Goal: Book appointment/travel/reservation

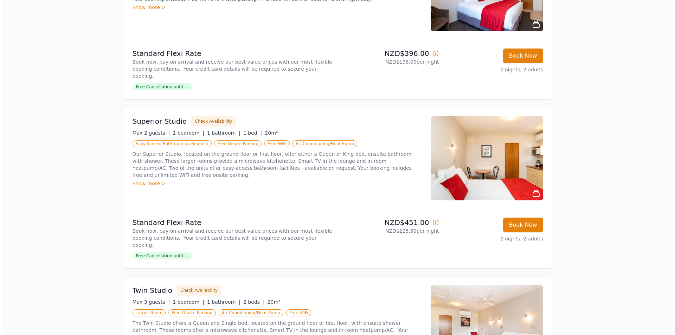
scroll to position [141, 0]
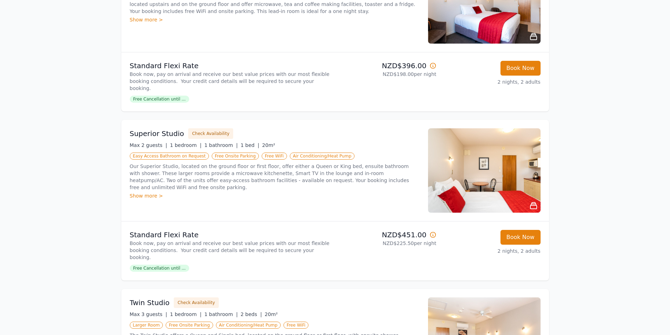
click at [492, 162] on img at bounding box center [484, 170] width 112 height 84
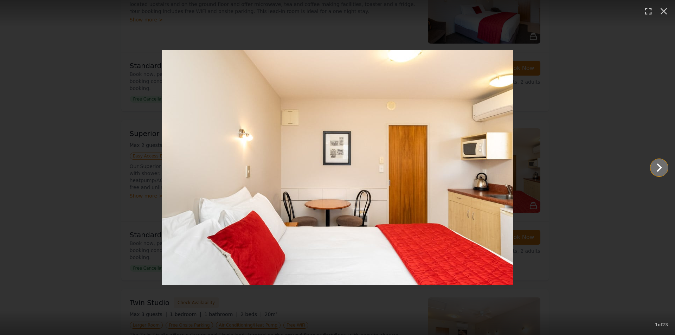
click at [656, 168] on icon "Show slide 2 of 23" at bounding box center [659, 167] width 17 height 17
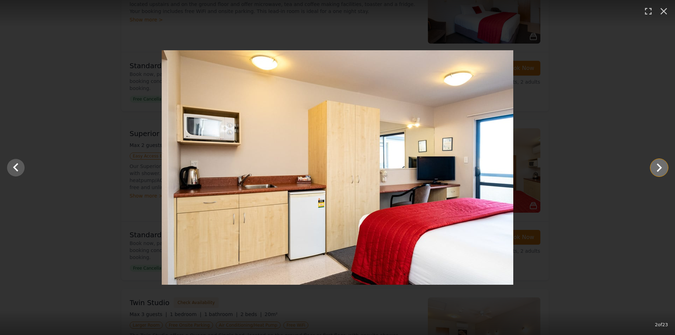
click at [656, 168] on icon "Show slide 3 of 23" at bounding box center [659, 167] width 17 height 17
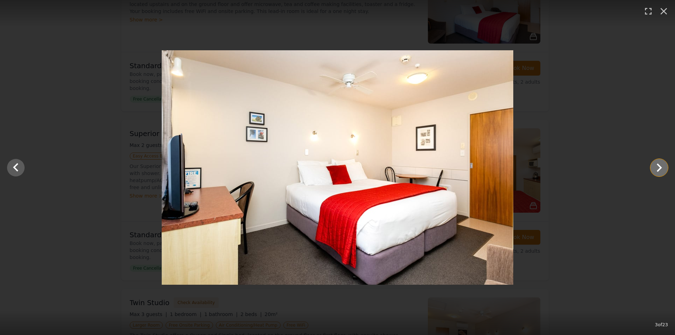
click at [656, 168] on icon "Show slide 4 of 23" at bounding box center [659, 167] width 17 height 17
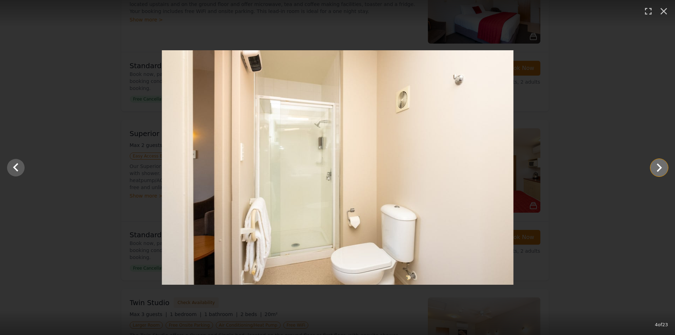
click at [656, 168] on icon "Show slide 5 of 23" at bounding box center [659, 167] width 17 height 17
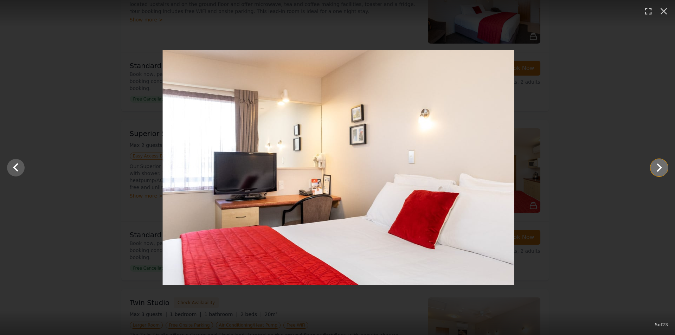
click at [656, 168] on icon "Show slide 6 of 23" at bounding box center [659, 167] width 17 height 17
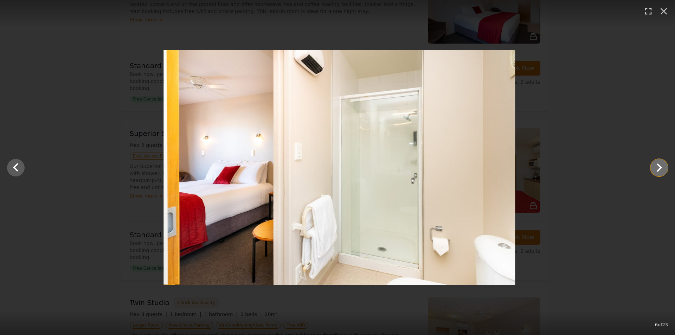
click at [656, 168] on icon "Show slide 7 of 23" at bounding box center [659, 167] width 17 height 17
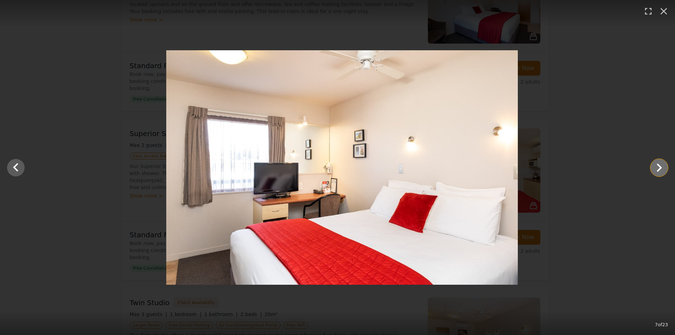
click at [656, 168] on icon "Show slide 8 of 23" at bounding box center [659, 167] width 17 height 17
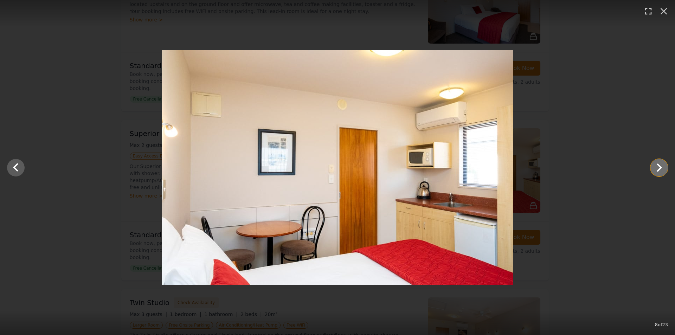
click at [660, 164] on icon "Show slide 9 of 23" at bounding box center [659, 167] width 17 height 17
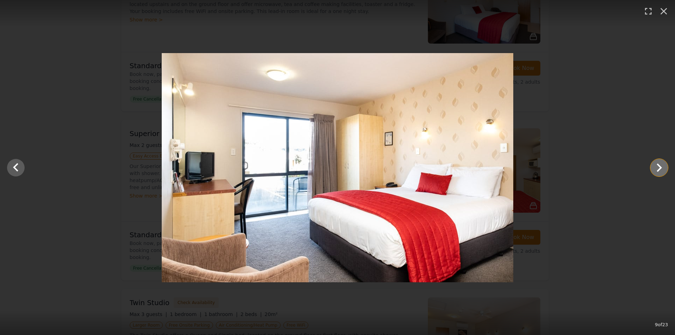
click at [660, 163] on icon "Show slide 10 of 23" at bounding box center [659, 167] width 17 height 17
